Goal: Transaction & Acquisition: Purchase product/service

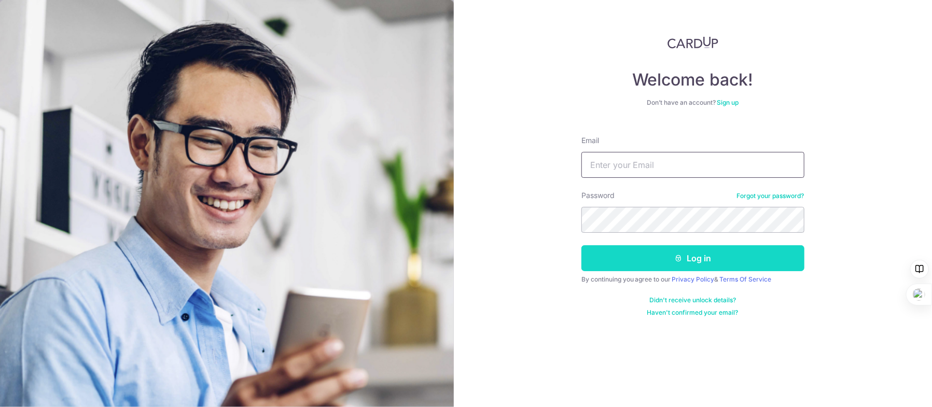
type input "Kywong@post.com"
click at [660, 266] on button "Log in" at bounding box center [692, 258] width 223 height 26
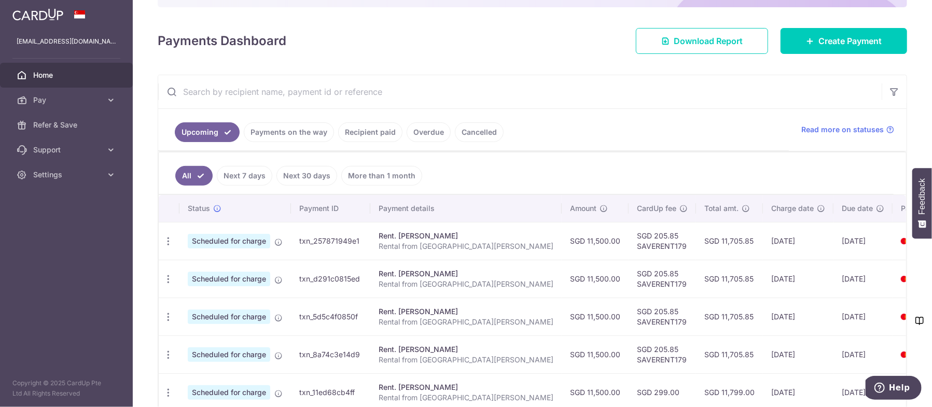
scroll to position [156, 0]
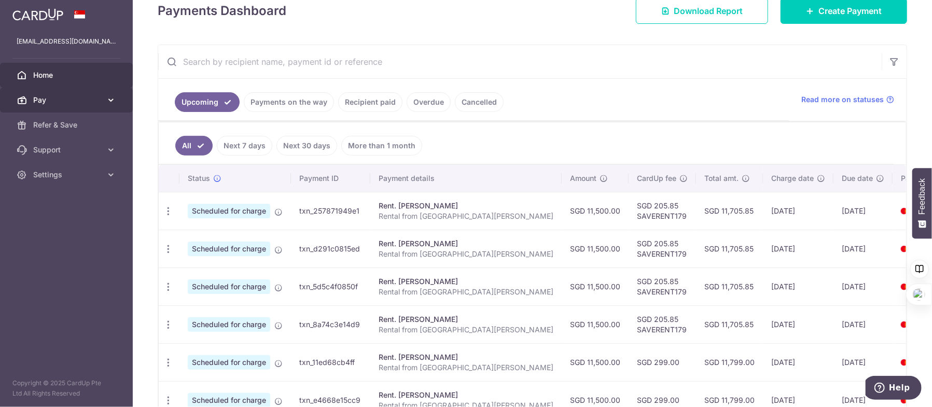
click at [110, 99] on icon at bounding box center [111, 100] width 10 height 10
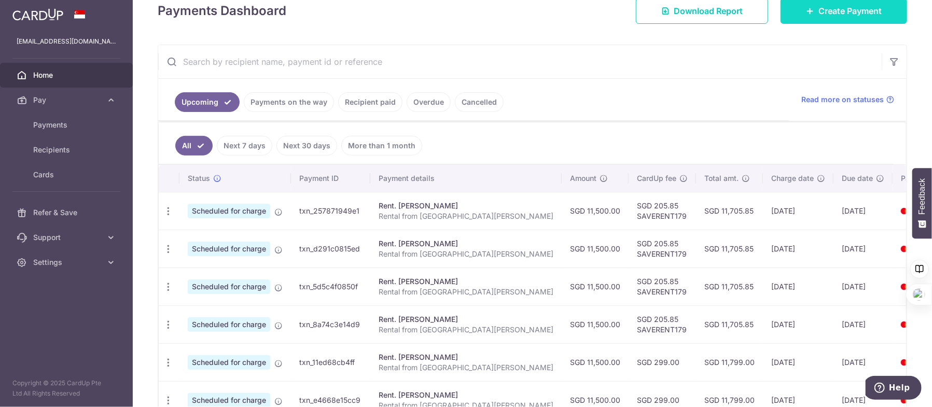
click at [809, 16] on link "Create Payment" at bounding box center [844, 11] width 127 height 26
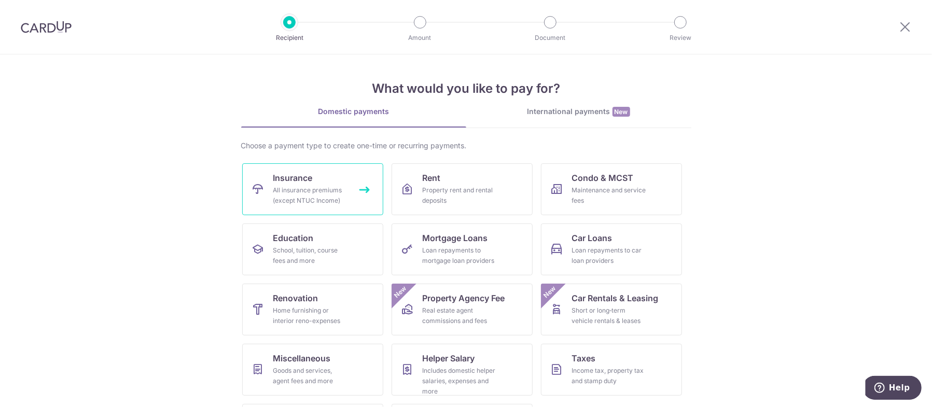
click at [338, 200] on div "All insurance premiums (except NTUC Income)" at bounding box center [310, 195] width 75 height 21
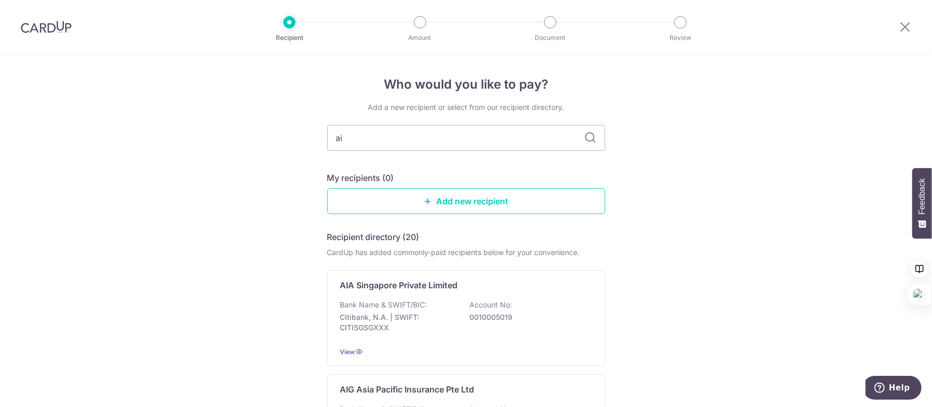
type input "aia"
type input "a"
click at [590, 141] on icon at bounding box center [591, 138] width 12 height 12
click at [493, 142] on input "text" at bounding box center [466, 138] width 278 height 26
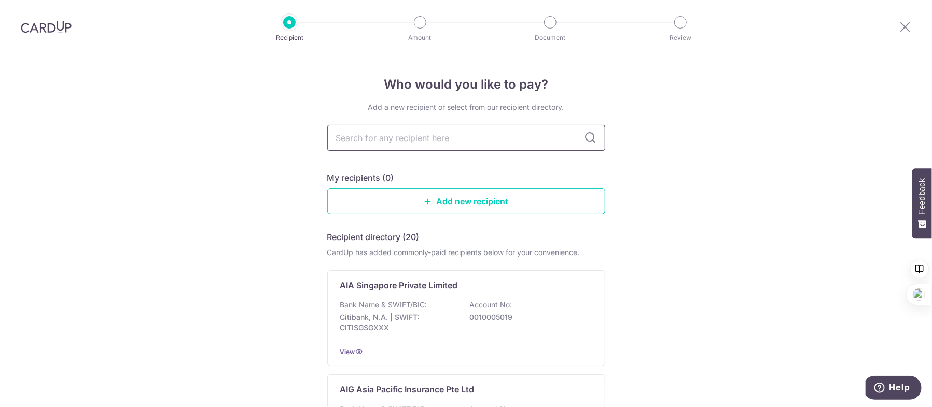
type input "a"
type input "aia"
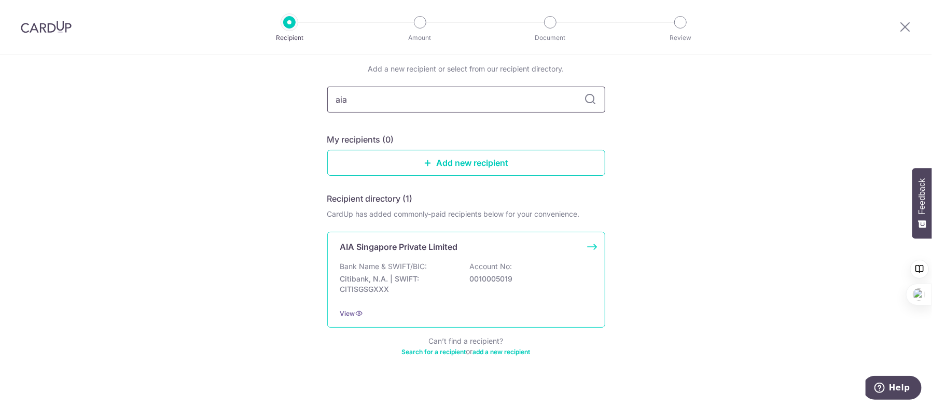
scroll to position [48, 0]
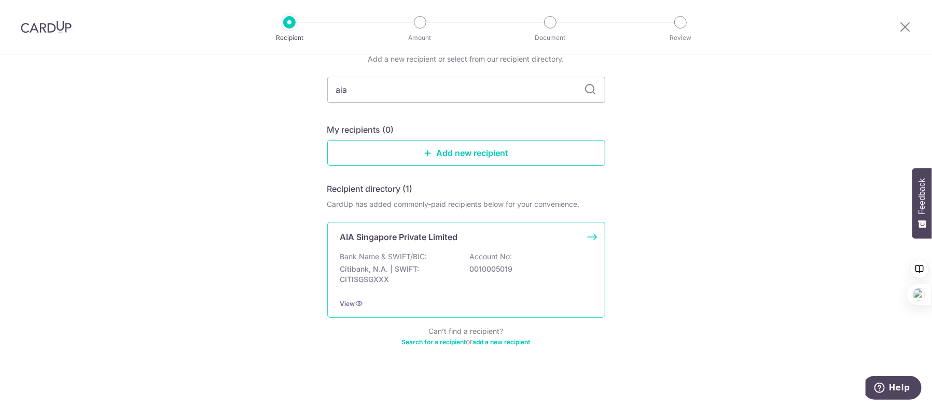
click at [566, 281] on div "Bank Name & SWIFT/BIC: Citibank, N.A. | SWIFT: CITISGSGXXX Account No: 00100050…" at bounding box center [466, 271] width 252 height 38
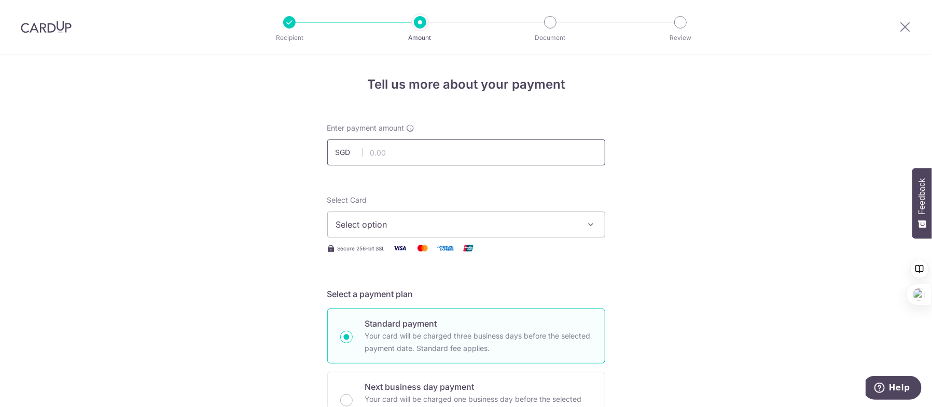
click at [507, 156] on input "text" at bounding box center [466, 153] width 278 height 26
paste input "13,054.40"
type input "13,054.40"
click at [505, 226] on span "Select option" at bounding box center [457, 224] width 242 height 12
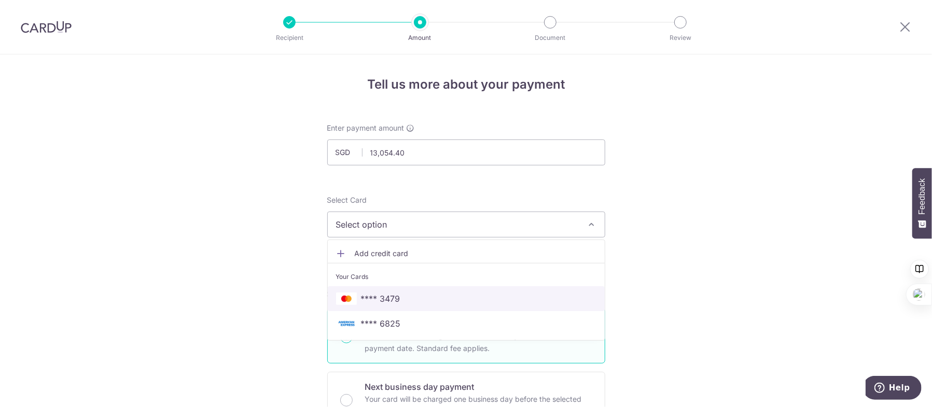
click at [533, 301] on span "**** 3479" at bounding box center [466, 299] width 260 height 12
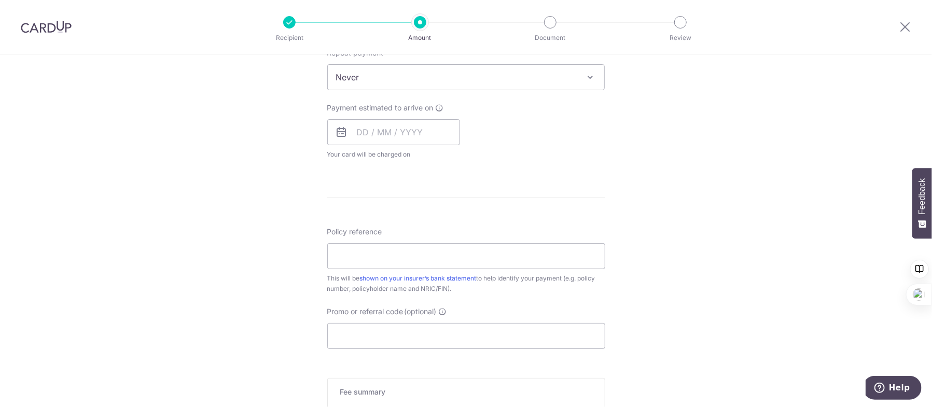
scroll to position [585, 0]
